Goal: Task Accomplishment & Management: Manage account settings

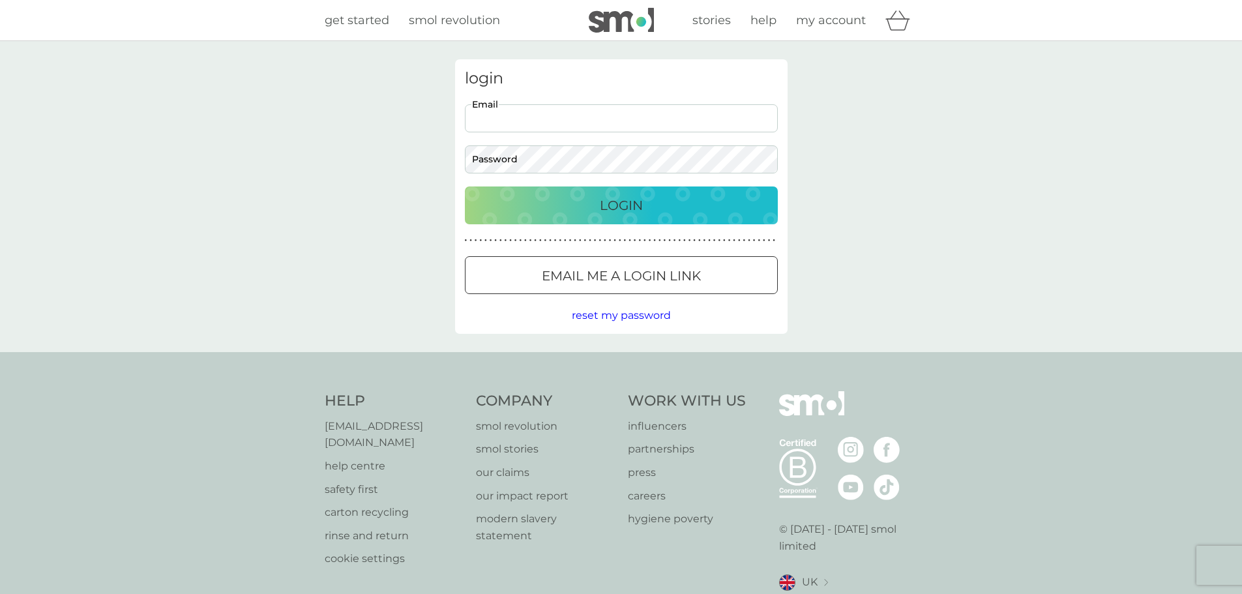
click at [526, 115] on input "Email" at bounding box center [621, 118] width 313 height 28
type input "[EMAIL_ADDRESS][DOMAIN_NAME]"
click at [465, 187] on button "Login" at bounding box center [621, 206] width 313 height 38
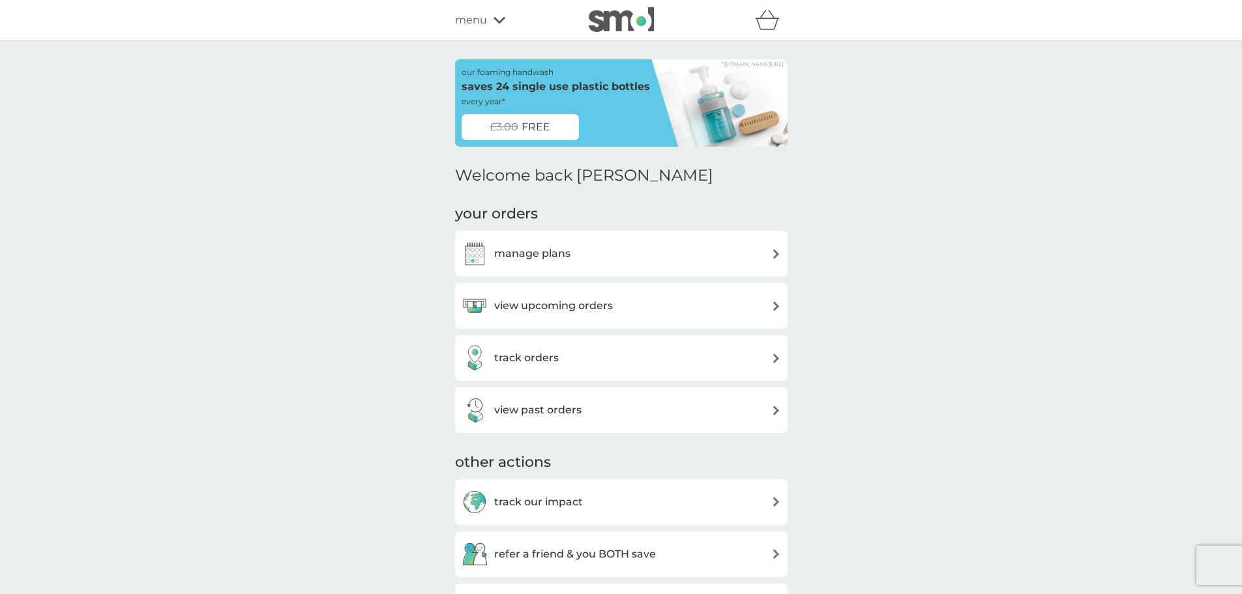
click at [580, 302] on h3 "view upcoming orders" at bounding box center [553, 305] width 119 height 17
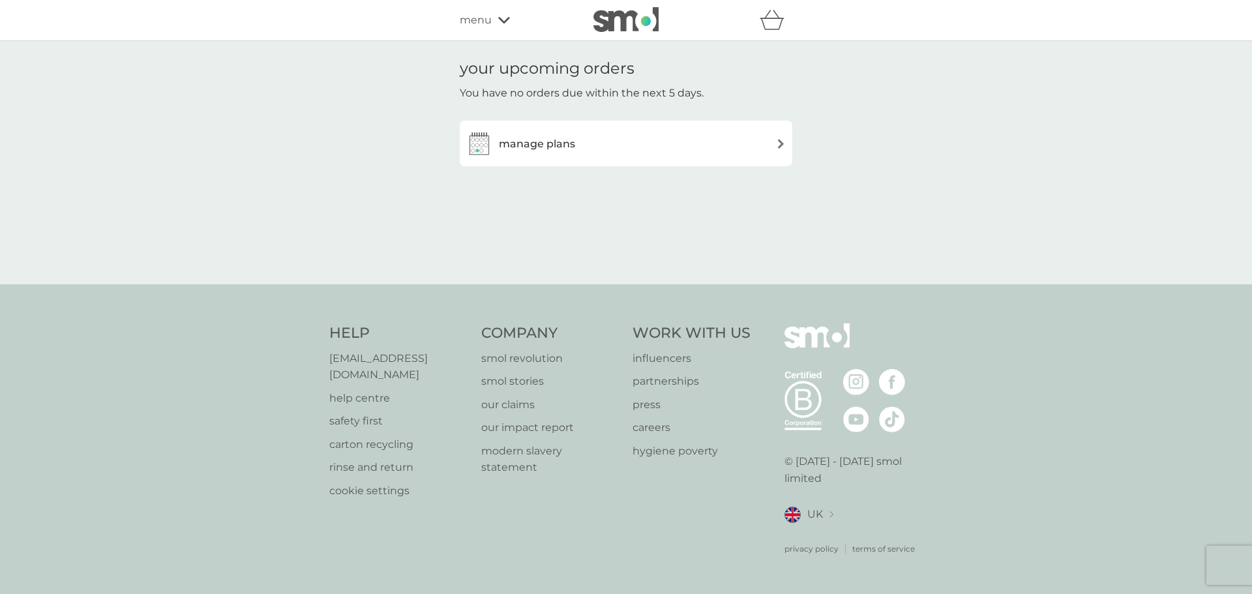
click at [559, 142] on h3 "manage plans" at bounding box center [537, 144] width 76 height 17
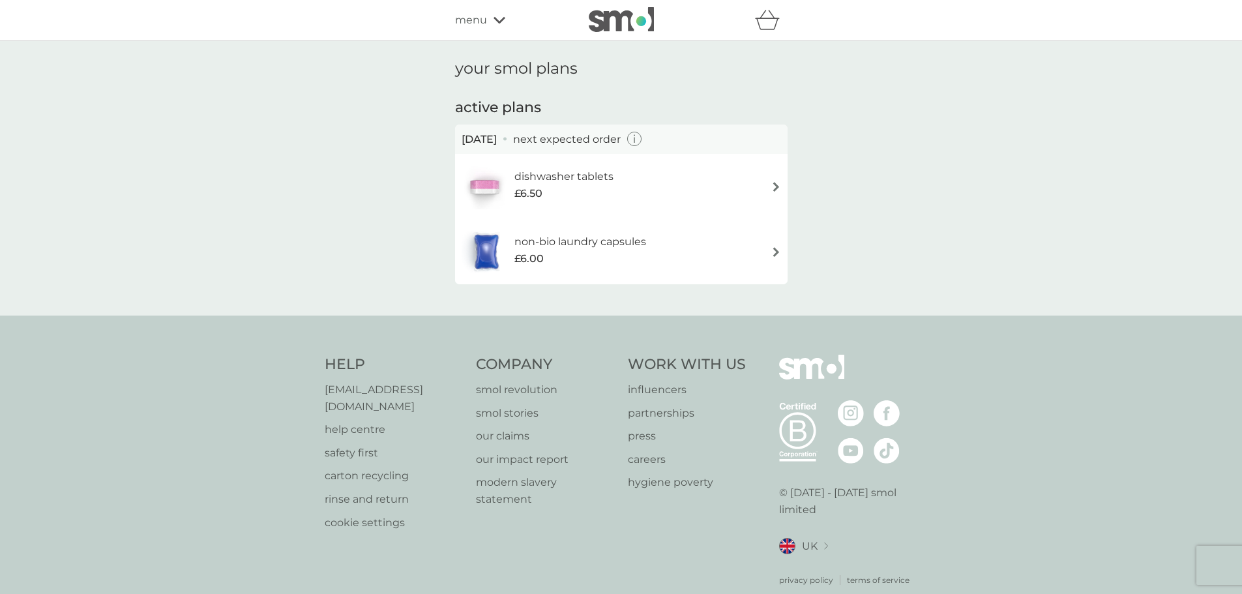
click at [540, 175] on h6 "dishwasher tablets" at bounding box center [564, 176] width 99 height 17
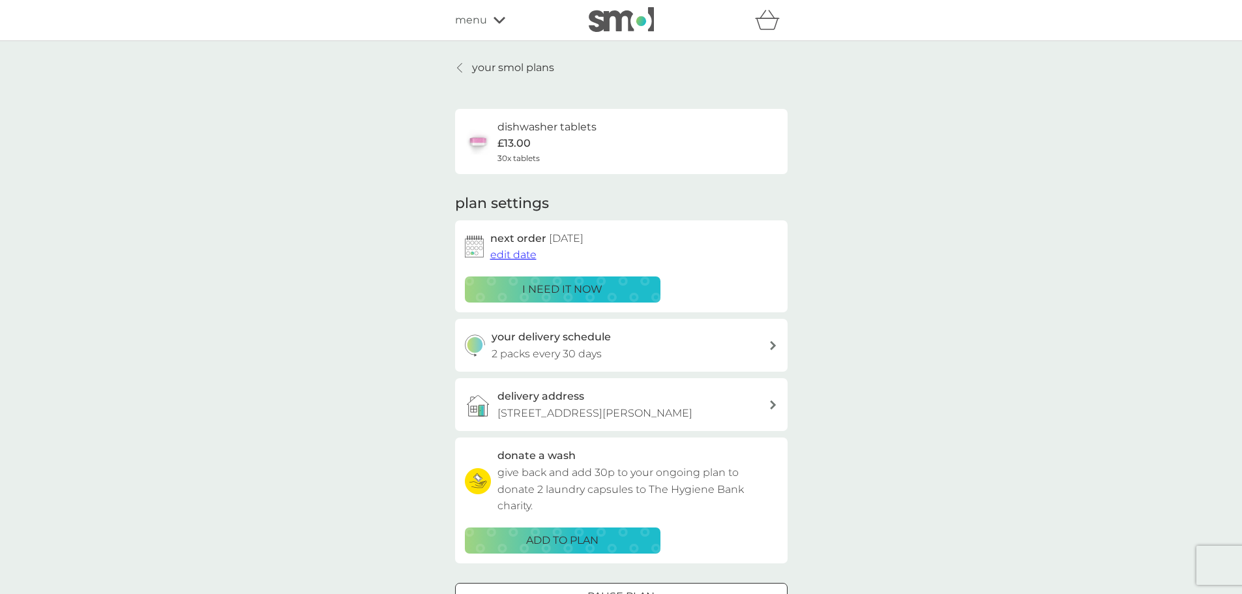
click at [464, 63] on div at bounding box center [460, 68] width 9 height 10
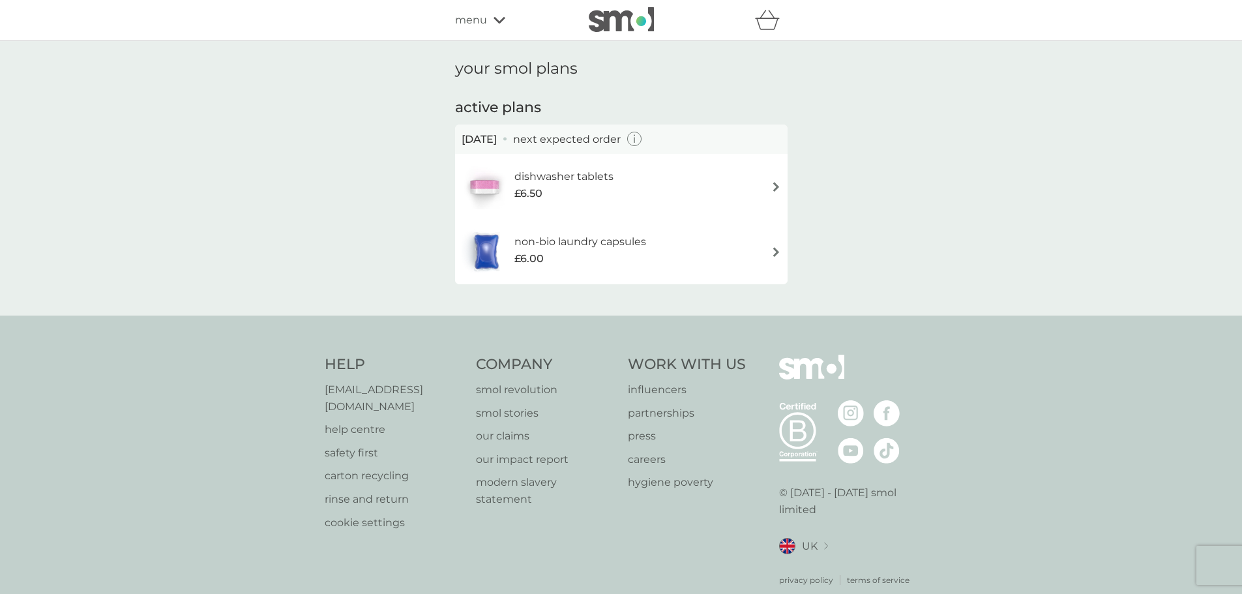
click at [547, 241] on h6 "non-bio laundry capsules" at bounding box center [581, 241] width 132 height 17
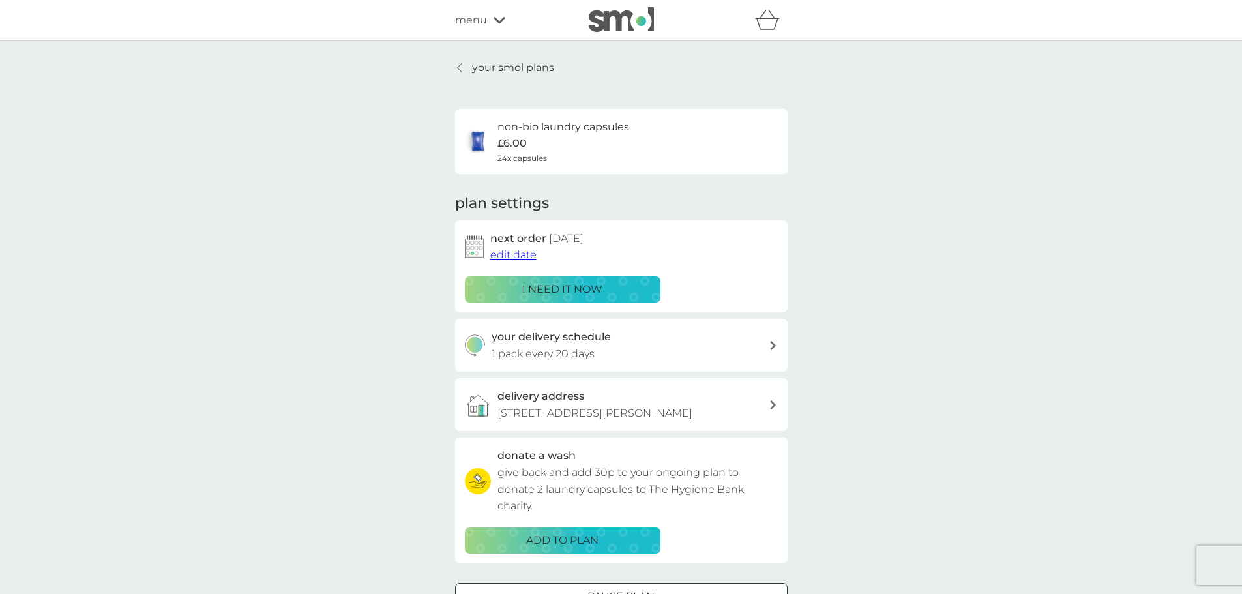
click at [455, 64] on link "your smol plans" at bounding box center [504, 67] width 99 height 17
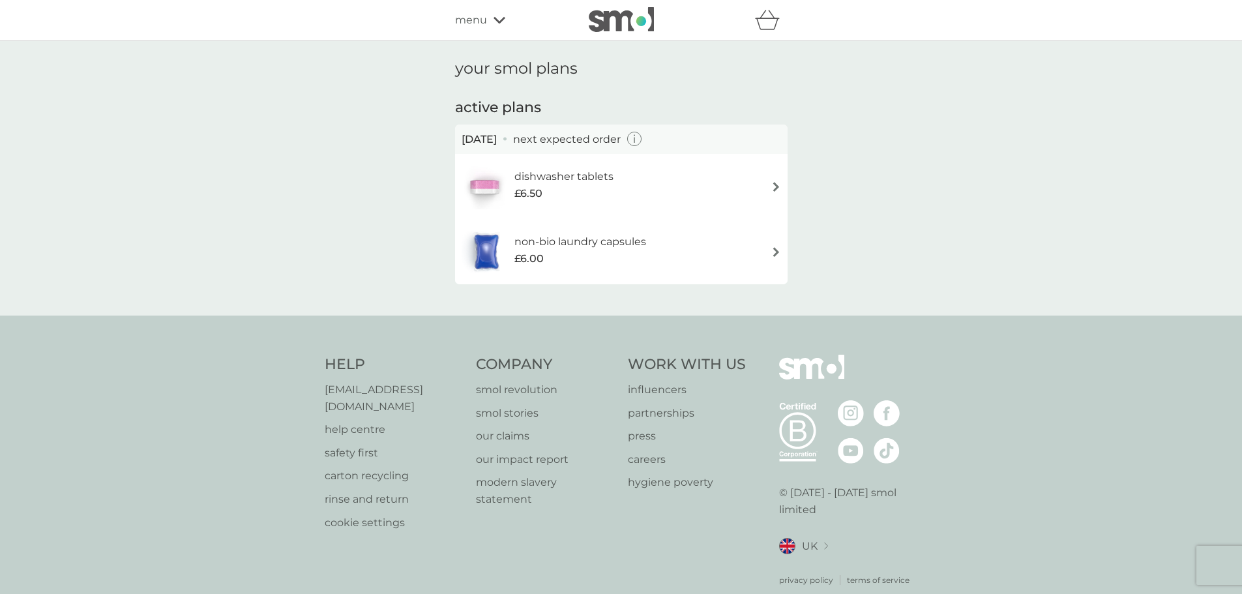
click at [571, 192] on div "£6.50" at bounding box center [564, 193] width 99 height 17
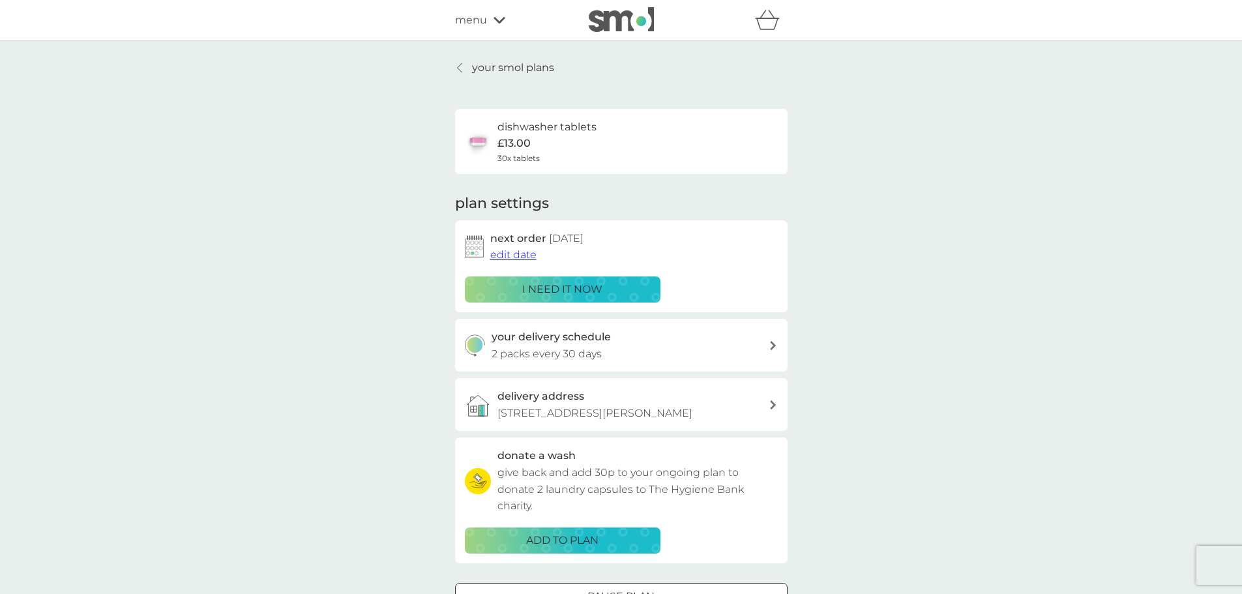
click at [453, 72] on div "your smol plans dishwasher tablets £13.00 30x tablets plan settings next order …" at bounding box center [621, 352] width 352 height 586
click at [455, 73] on link "your smol plans" at bounding box center [504, 67] width 99 height 17
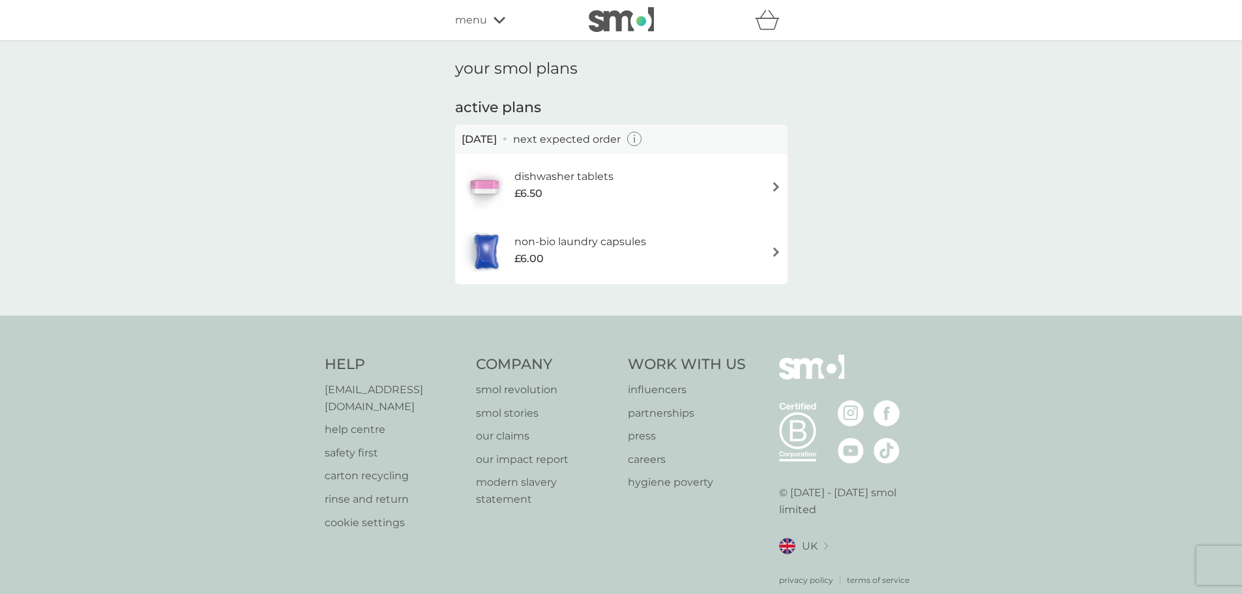
click at [616, 252] on div "£6.00" at bounding box center [581, 258] width 132 height 17
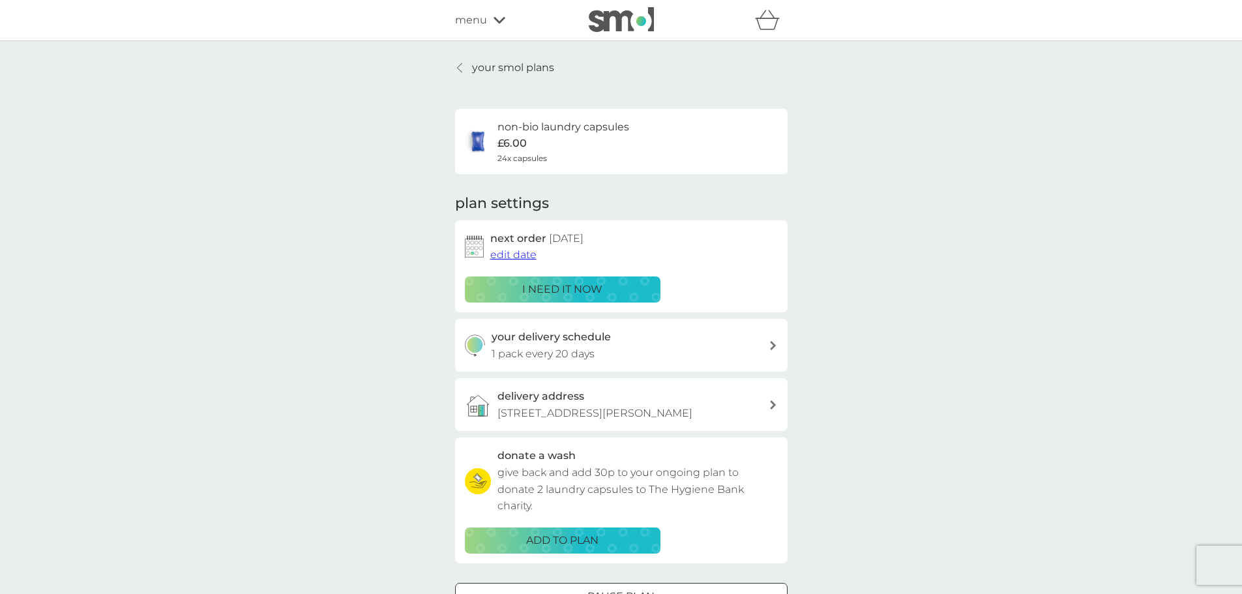
click at [518, 255] on span "edit date" at bounding box center [513, 254] width 46 height 12
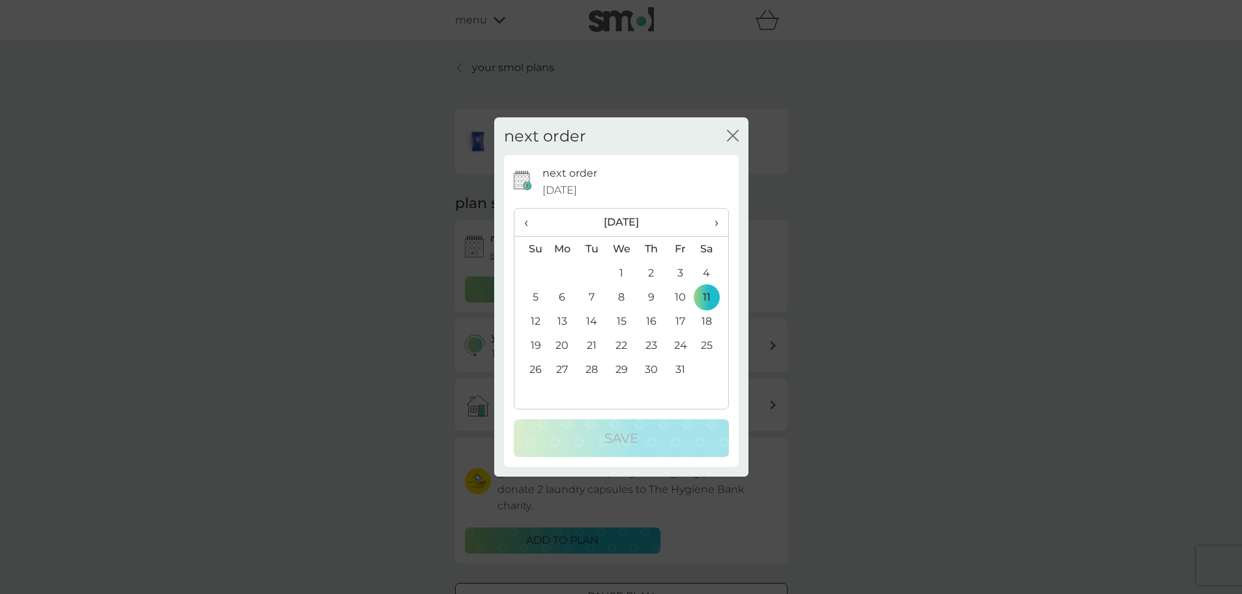
click at [524, 222] on span "‹" at bounding box center [531, 222] width 14 height 27
click at [539, 344] on td "21" at bounding box center [531, 345] width 33 height 24
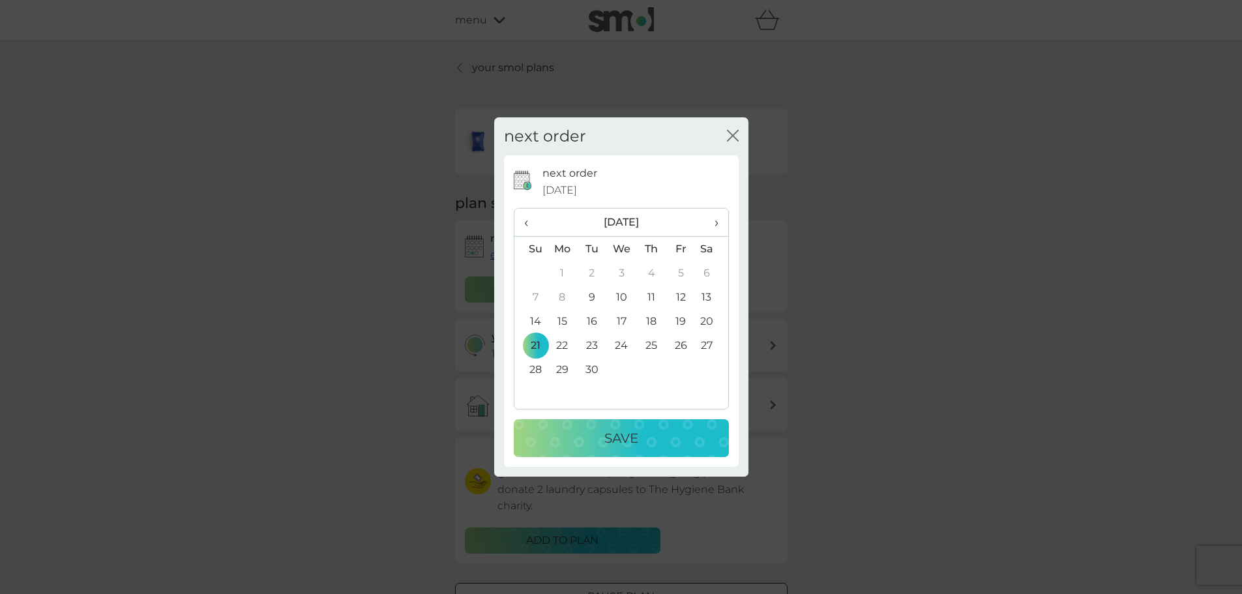
click at [605, 440] on p "Save" at bounding box center [622, 438] width 34 height 21
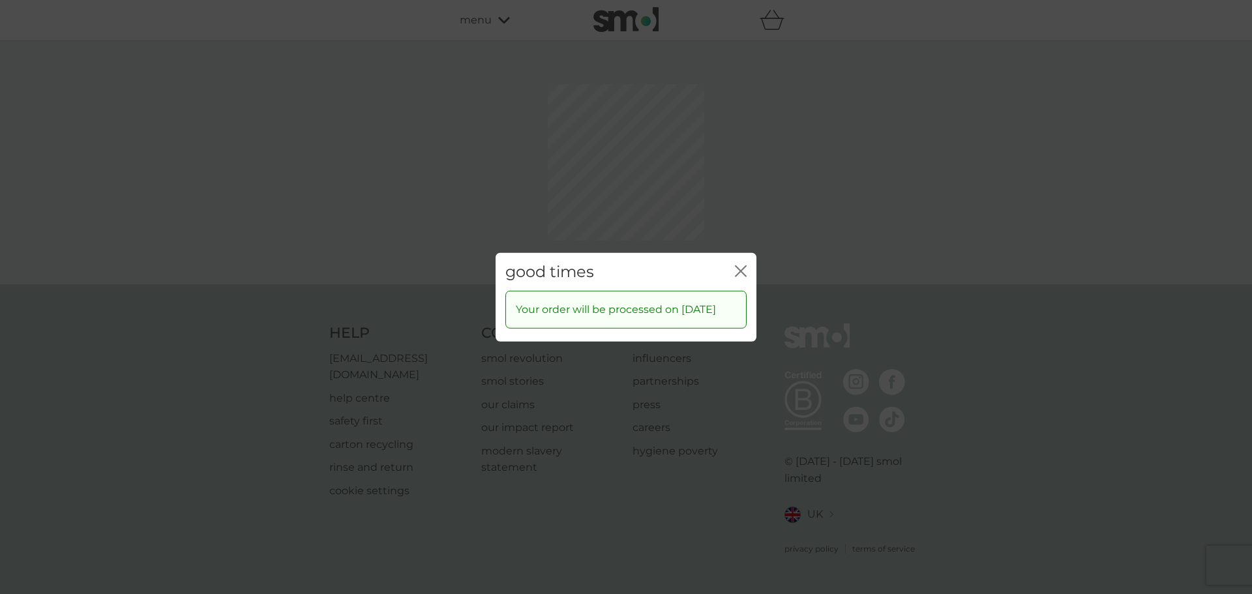
click at [743, 265] on icon "close" at bounding box center [741, 271] width 12 height 12
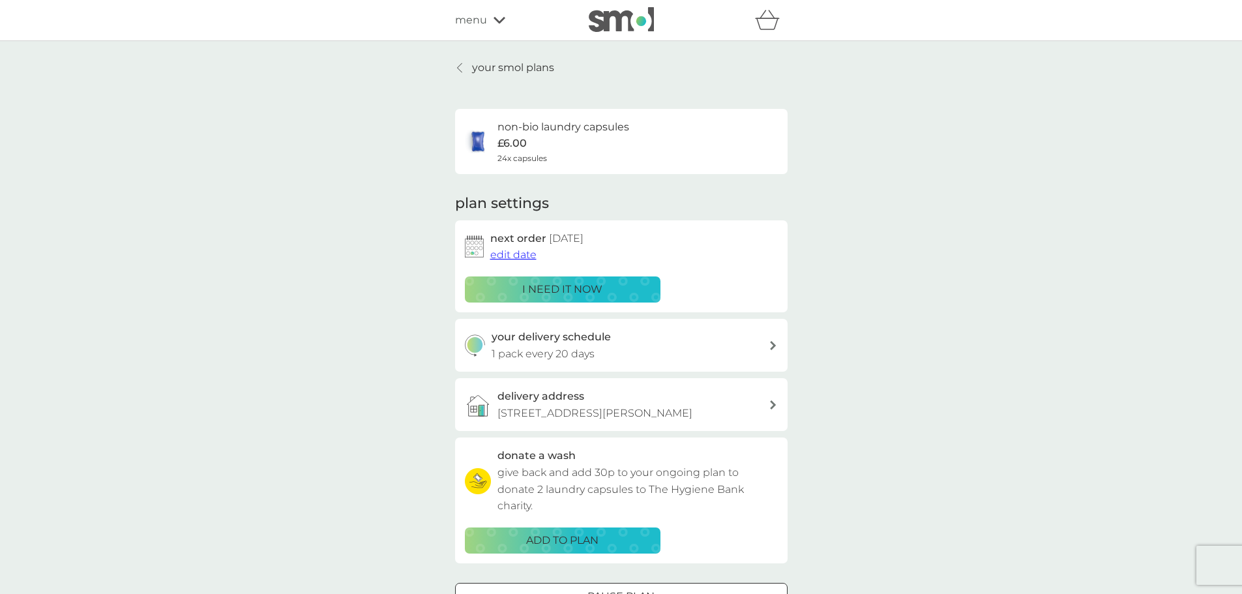
click at [452, 68] on div "your smol plans non-bio laundry capsules £6.00 24x capsules plan settings next …" at bounding box center [621, 352] width 352 height 586
click at [459, 70] on icon at bounding box center [459, 68] width 5 height 10
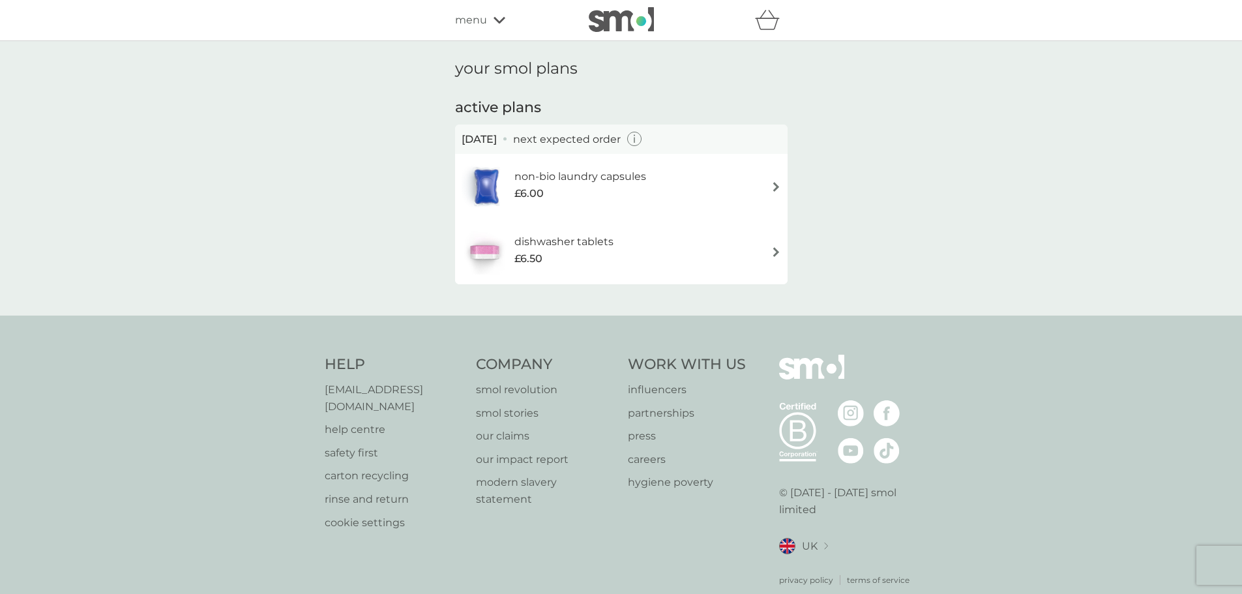
click at [642, 142] on icon "button" at bounding box center [634, 139] width 15 height 15
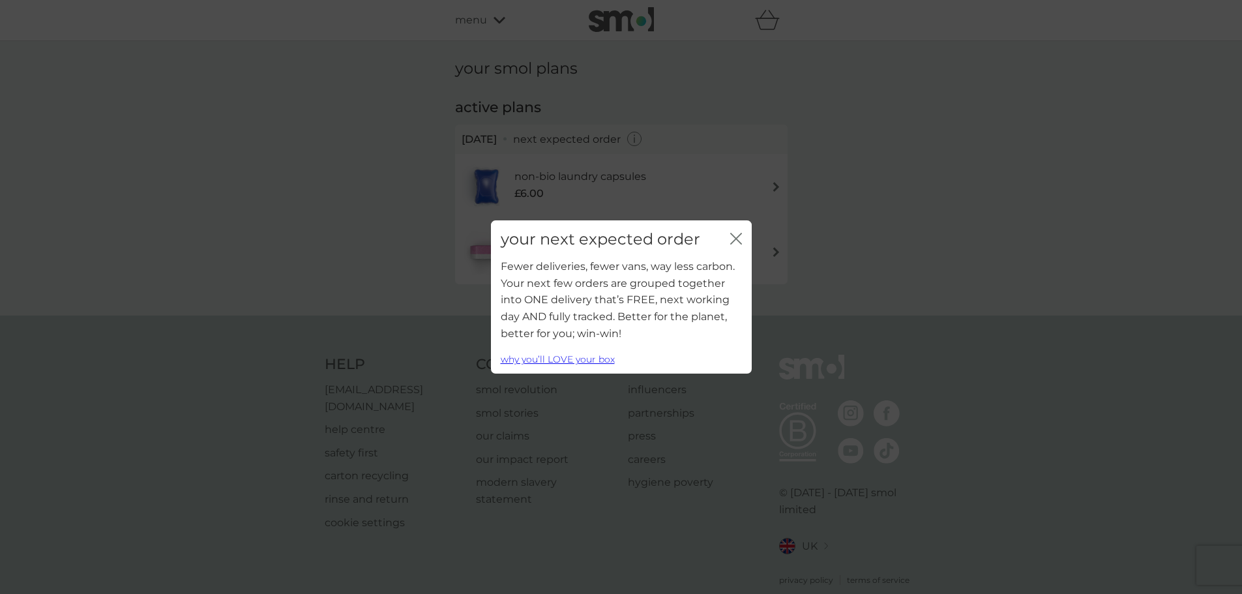
click at [731, 237] on icon "close" at bounding box center [736, 239] width 12 height 12
